Goal: Task Accomplishment & Management: Complete application form

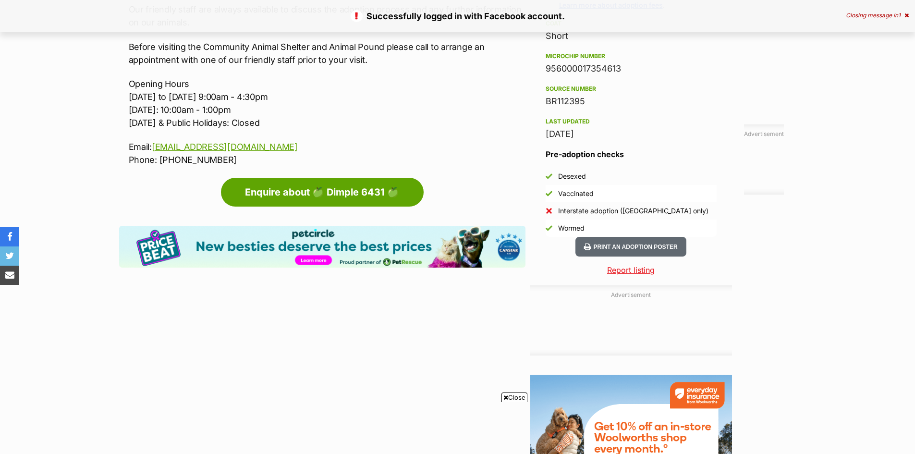
scroll to position [777, 0]
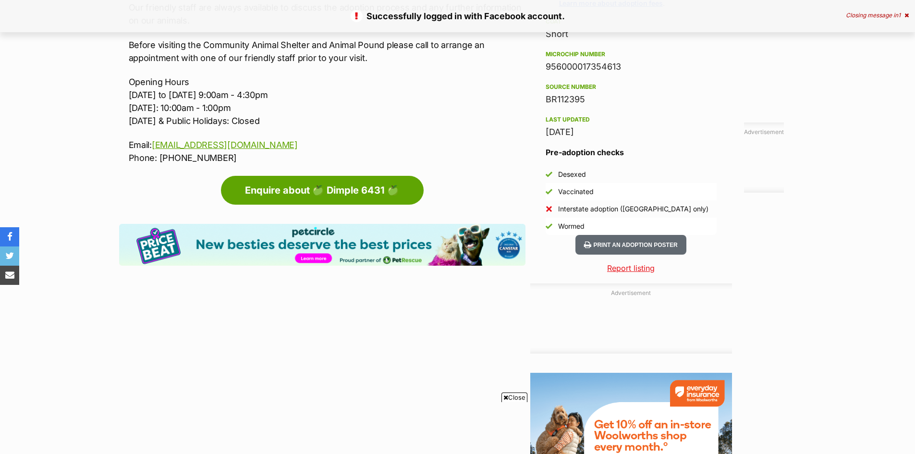
drag, startPoint x: 919, startPoint y: 110, endPoint x: 922, endPoint y: 292, distance: 181.6
click at [915, 292] on html "Skip to main content Log in to favourite this pet Log in Or sign up Search PetR…" at bounding box center [457, 162] width 915 height 1879
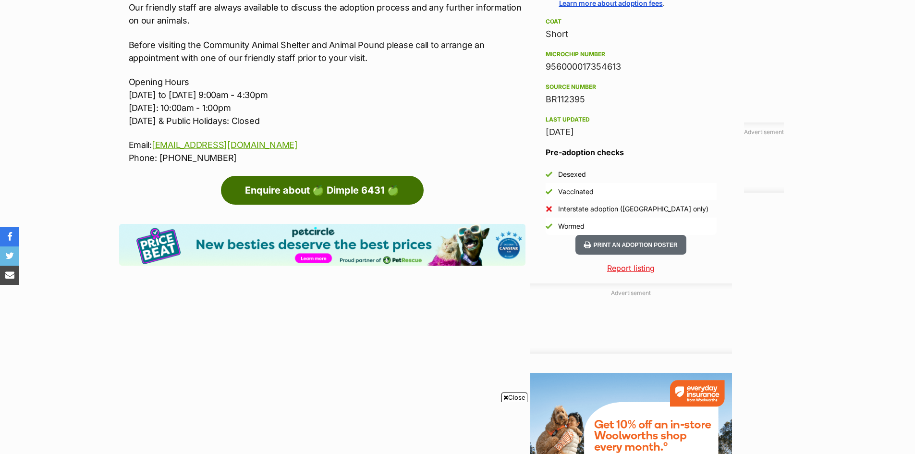
scroll to position [0, 0]
click at [356, 185] on link "Enquire about 🍏 Dimple 6431 🍏" at bounding box center [322, 190] width 203 height 29
